Goal: Task Accomplishment & Management: Use online tool/utility

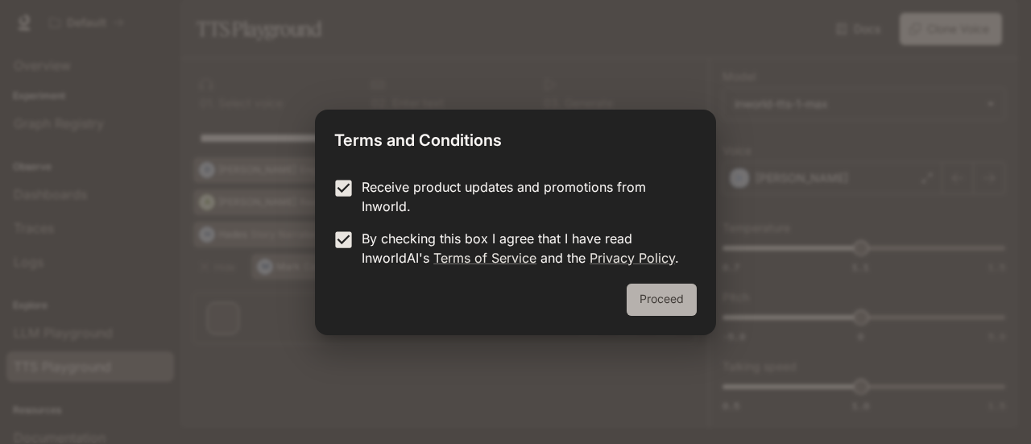
click at [658, 296] on button "Proceed" at bounding box center [661, 299] width 70 height 32
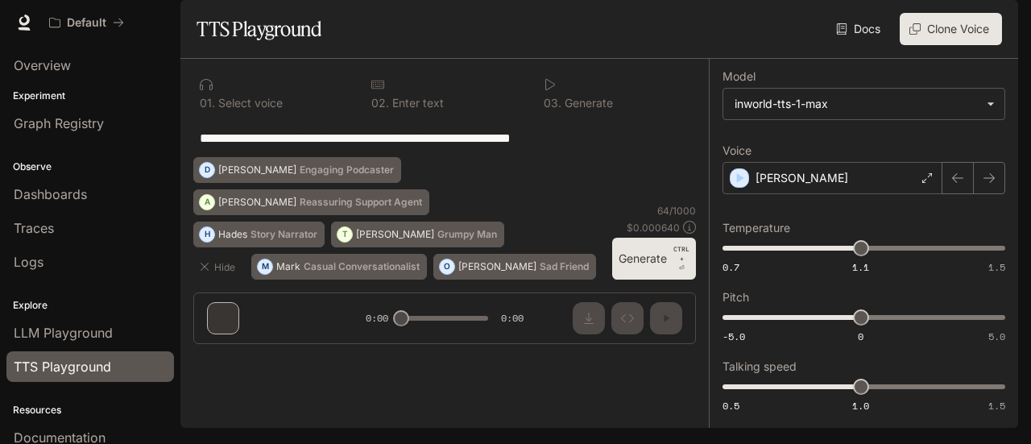
click at [600, 147] on textarea "**********" at bounding box center [445, 138] width 490 height 19
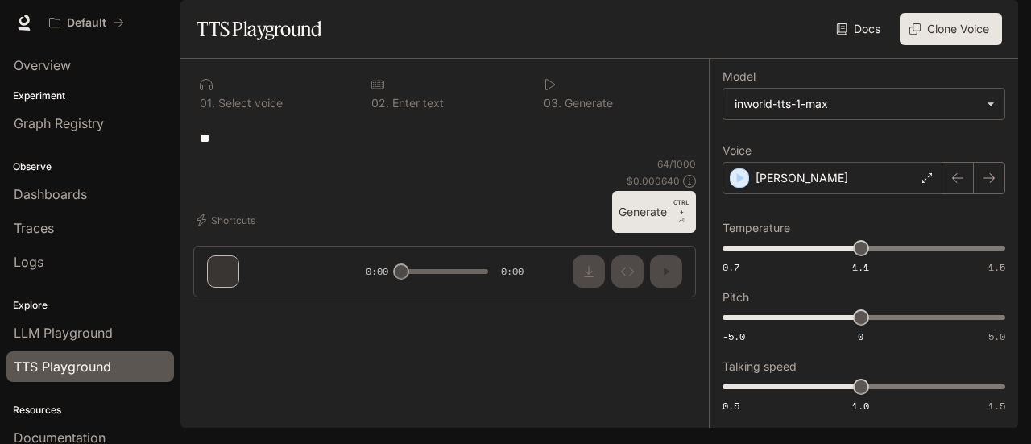
type textarea "*"
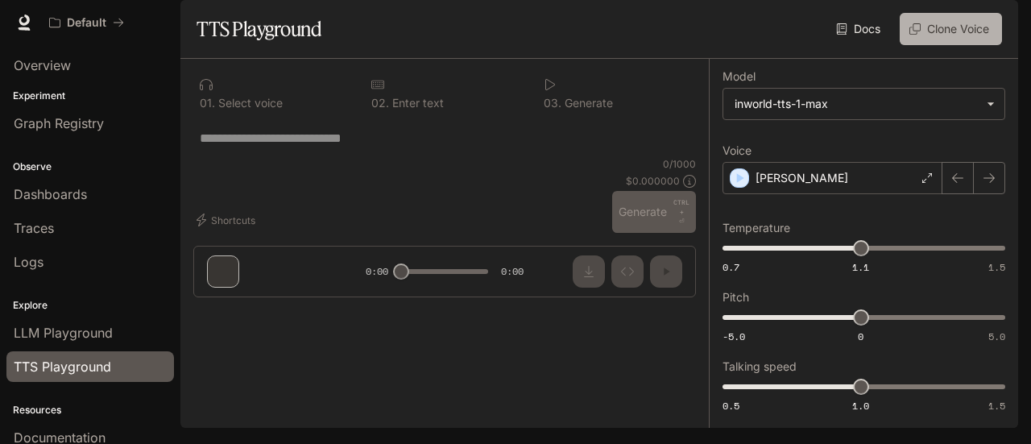
click at [949, 45] on button "Clone Voice" at bounding box center [950, 29] width 102 height 32
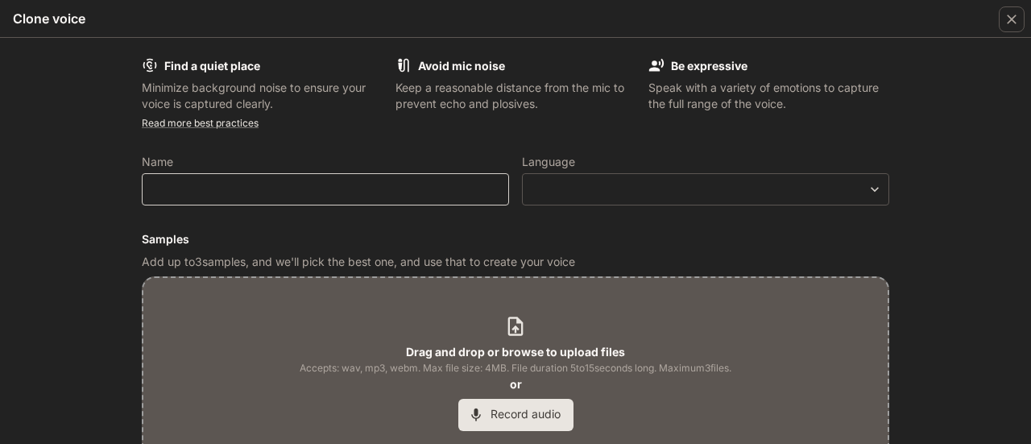
click at [390, 197] on div "​" at bounding box center [325, 189] width 367 height 32
type input "*****"
click at [489, 410] on button "Record audio" at bounding box center [515, 415] width 115 height 32
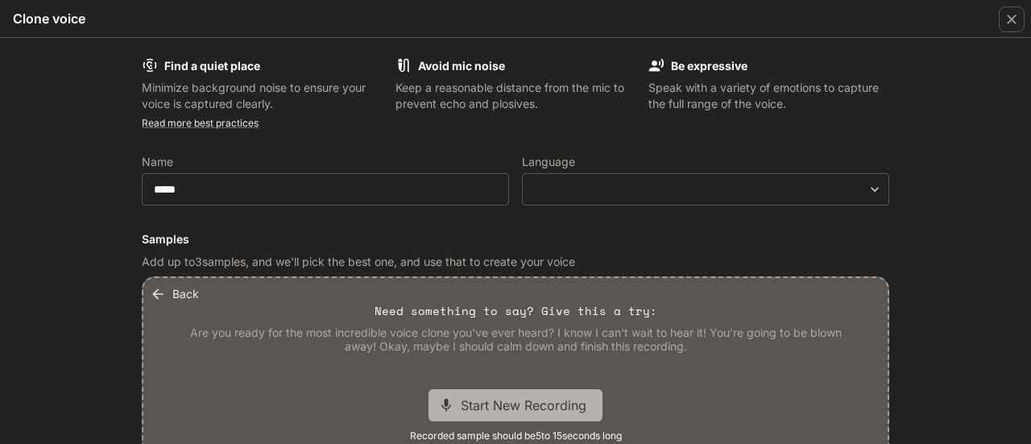
click at [489, 410] on span "Start New Recording" at bounding box center [528, 404] width 135 height 19
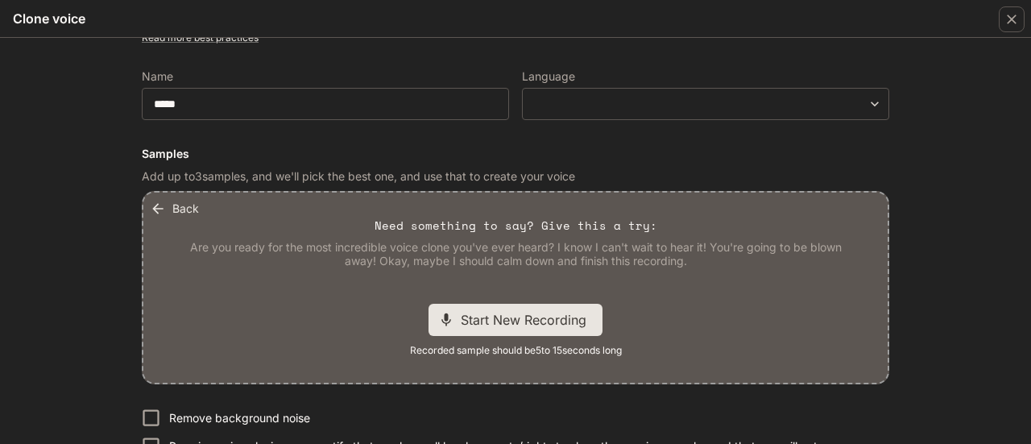
scroll to position [88, 0]
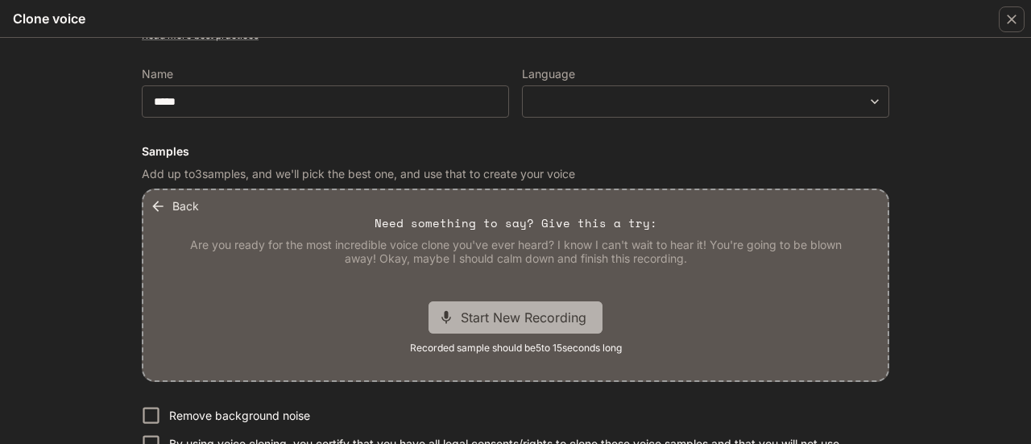
click at [514, 324] on span "Start New Recording" at bounding box center [528, 317] width 135 height 19
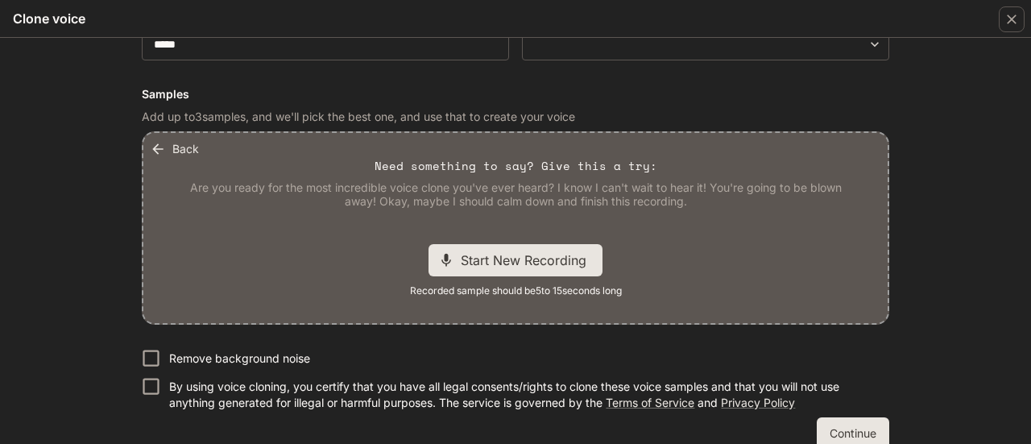
scroll to position [169, 0]
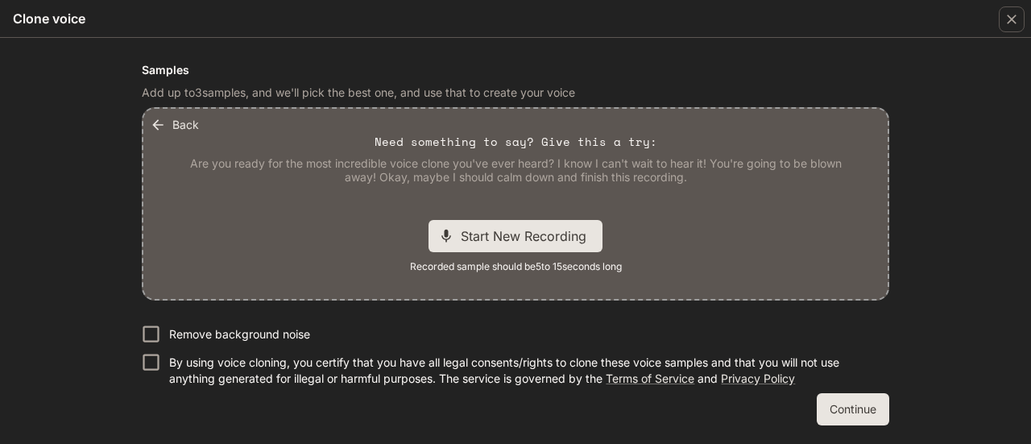
click at [850, 414] on button "Continue" at bounding box center [852, 409] width 72 height 32
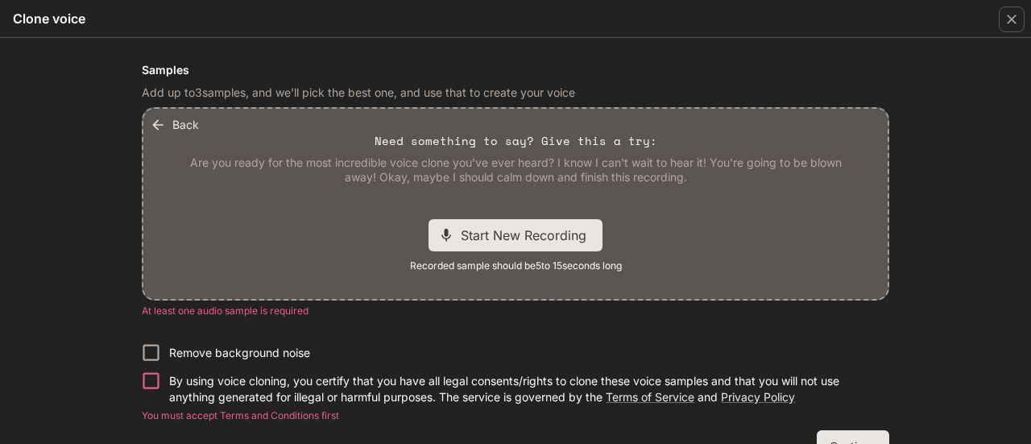
scroll to position [225, 0]
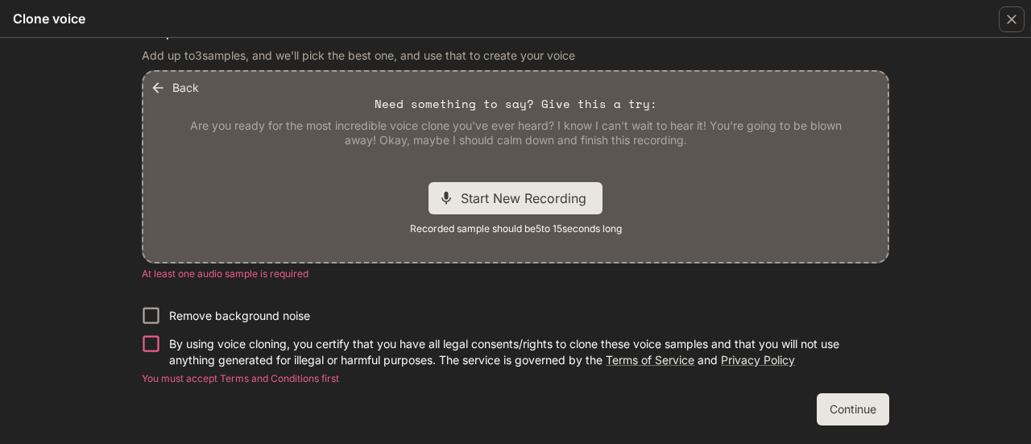
click at [863, 407] on button "Continue" at bounding box center [852, 409] width 72 height 32
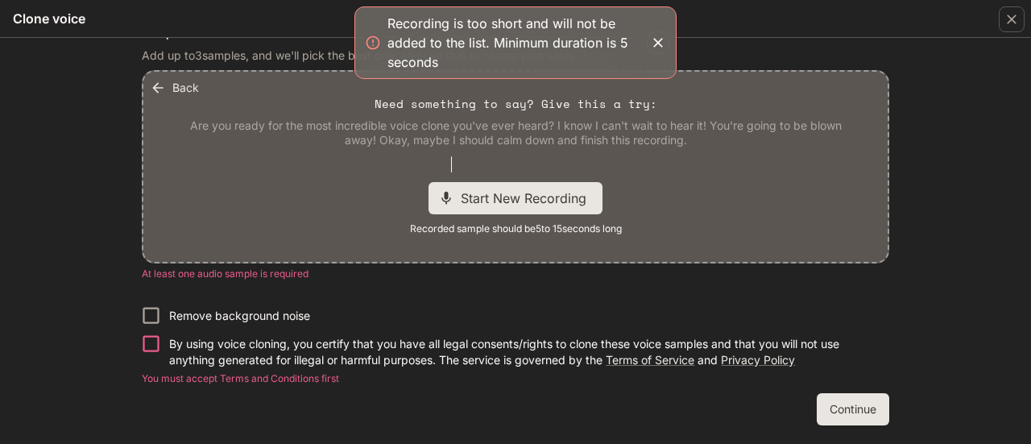
click at [515, 203] on span "Start New Recording" at bounding box center [528, 197] width 135 height 19
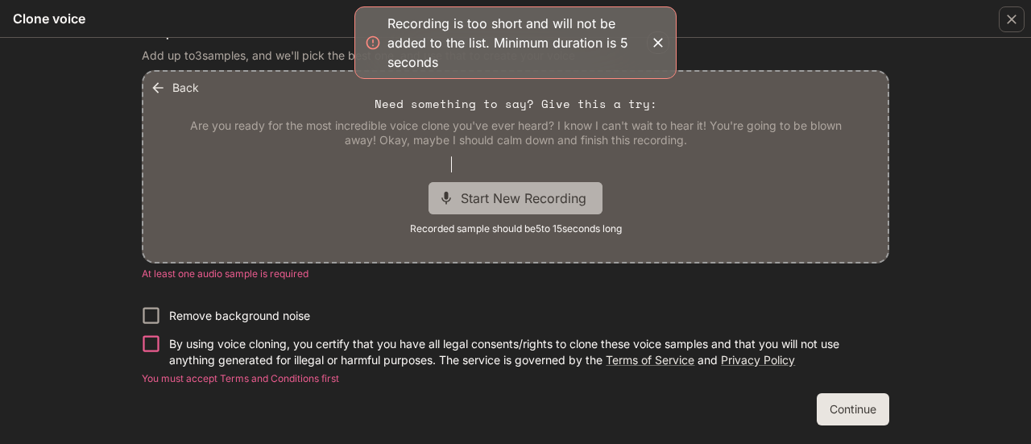
click at [528, 205] on span "Start New Recording" at bounding box center [528, 197] width 135 height 19
click at [510, 200] on span "Start New Recording" at bounding box center [528, 197] width 135 height 19
click at [658, 42] on icon "button" at bounding box center [658, 43] width 10 height 10
click at [658, 42] on form "Find a quiet place Minimize background noise to ensure your voice is captured c…" at bounding box center [515, 128] width 747 height 593
click at [158, 90] on icon "button" at bounding box center [158, 88] width 16 height 16
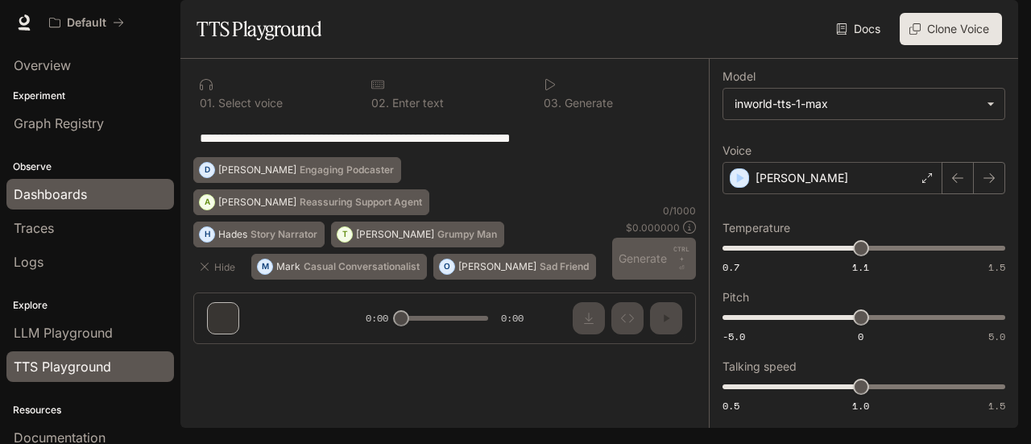
click at [48, 192] on span "Dashboards" at bounding box center [50, 193] width 73 height 19
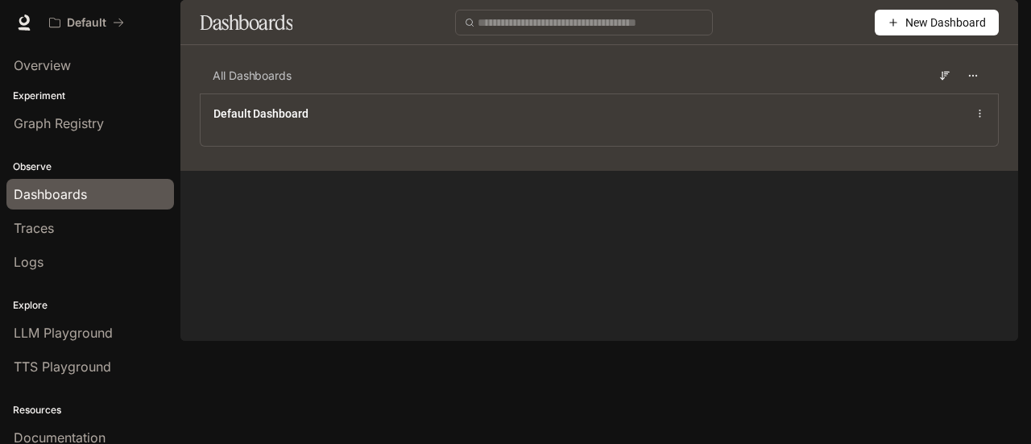
click at [68, 63] on span "Overview" at bounding box center [42, 65] width 57 height 19
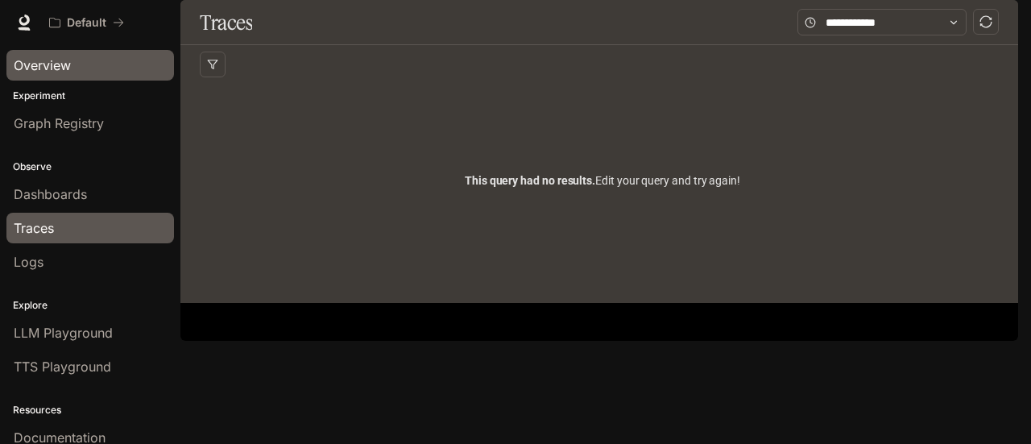
click at [43, 66] on span "Overview" at bounding box center [42, 65] width 57 height 19
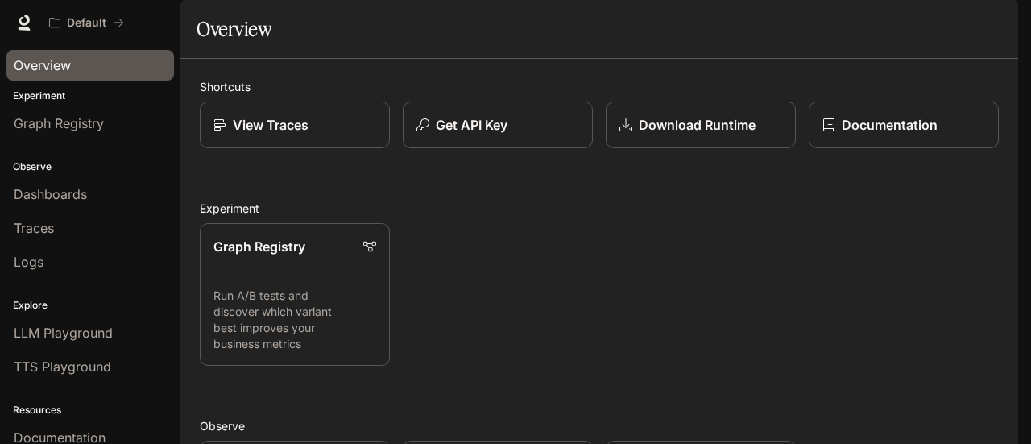
scroll to position [75, 0]
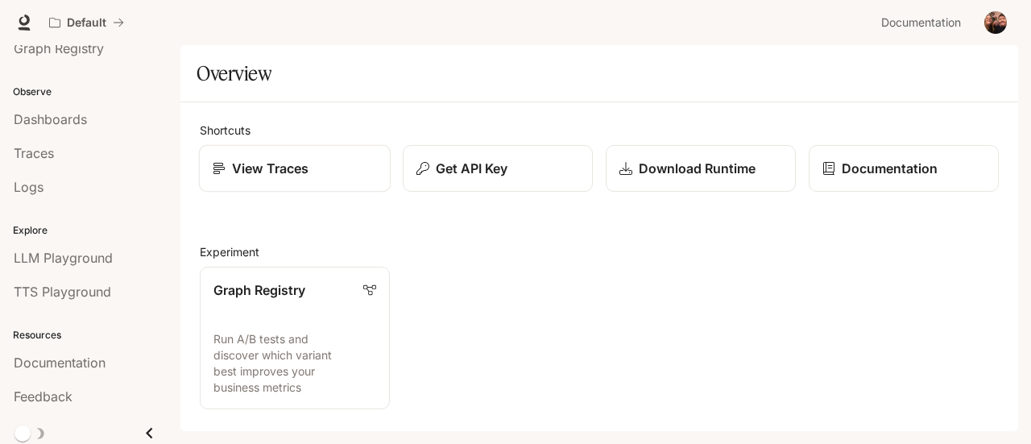
click at [285, 174] on p "View Traces" at bounding box center [270, 168] width 76 height 19
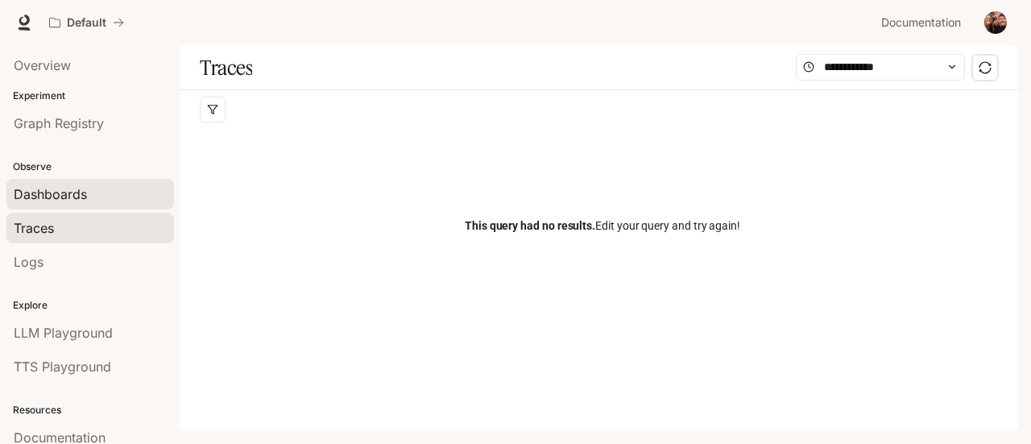
click at [35, 190] on span "Dashboards" at bounding box center [50, 193] width 73 height 19
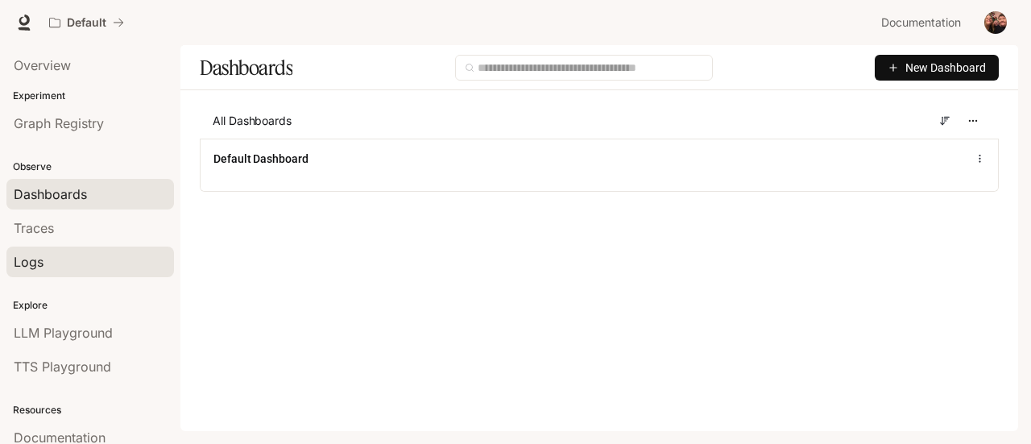
click at [40, 259] on span "Logs" at bounding box center [29, 261] width 30 height 19
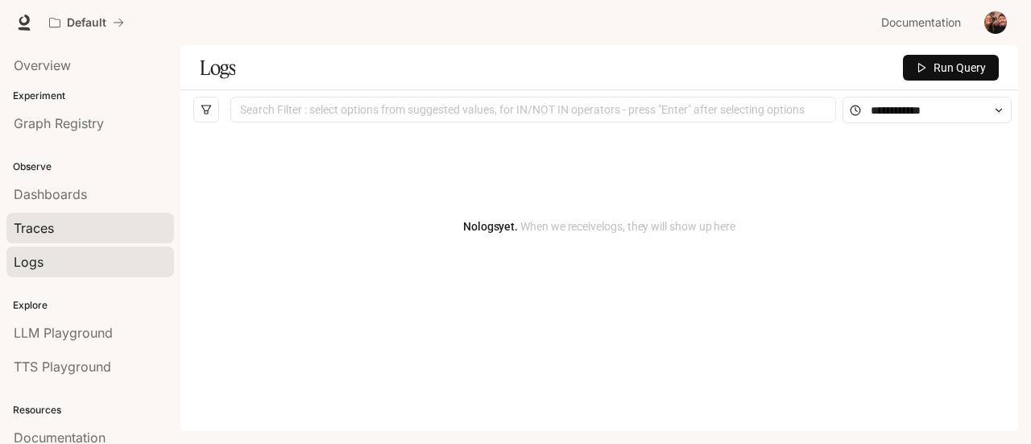
click at [39, 232] on span "Traces" at bounding box center [34, 227] width 40 height 19
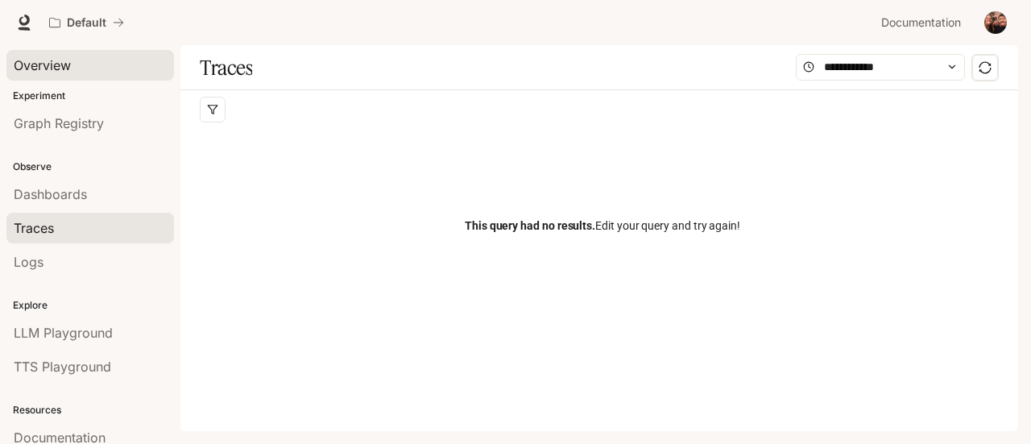
click at [53, 70] on span "Overview" at bounding box center [42, 65] width 57 height 19
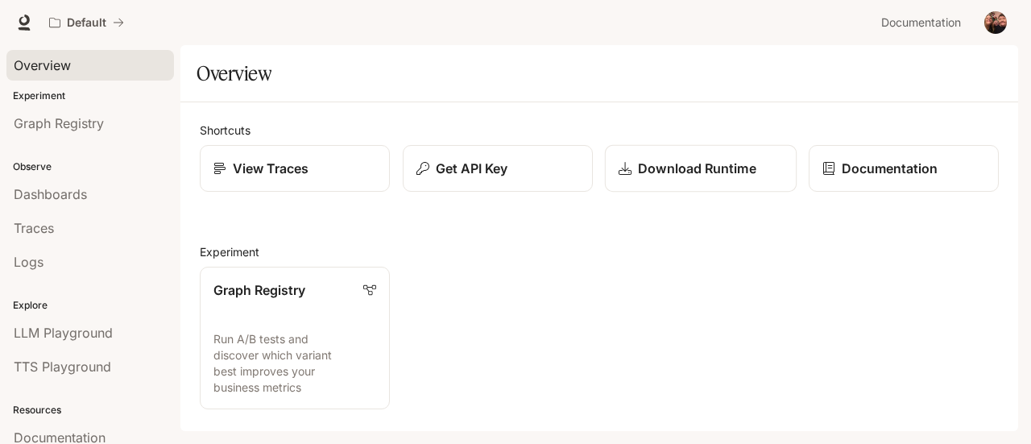
click at [711, 172] on p "Download Runtime" at bounding box center [697, 168] width 118 height 19
